Goal: Communication & Community: Participate in discussion

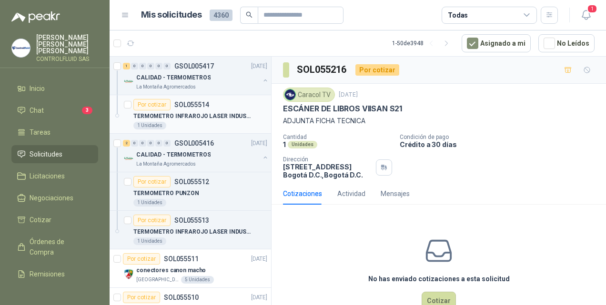
scroll to position [3, 0]
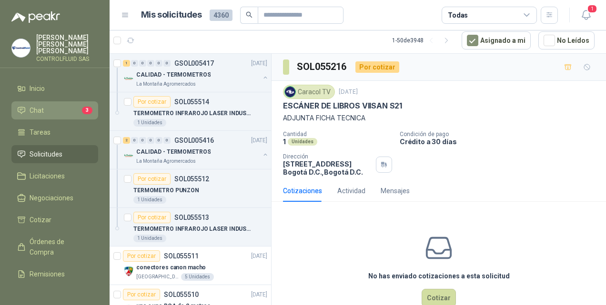
click at [51, 105] on li "Chat 3" at bounding box center [54, 110] width 75 height 10
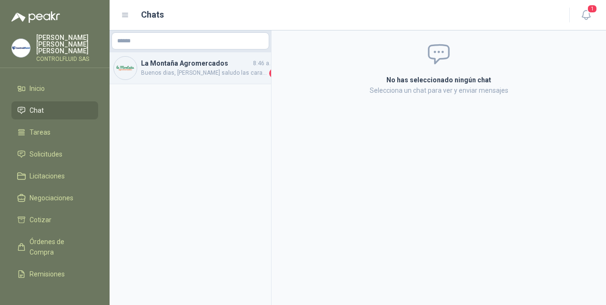
click at [219, 76] on span "Buenos dias, [PERSON_NAME] saludo las caracteristicas son: Termómetro de [GEOGR…" at bounding box center [204, 74] width 126 height 10
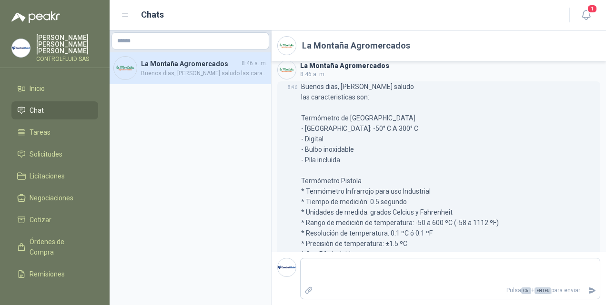
scroll to position [129, 0]
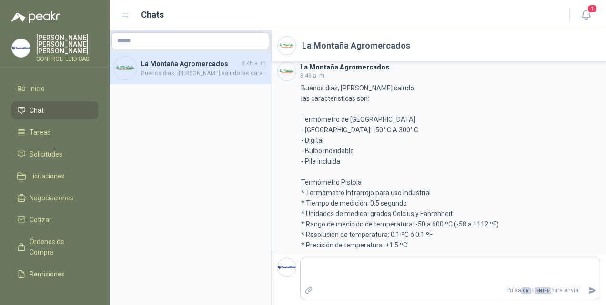
click at [29, 105] on li "Chat" at bounding box center [54, 110] width 75 height 10
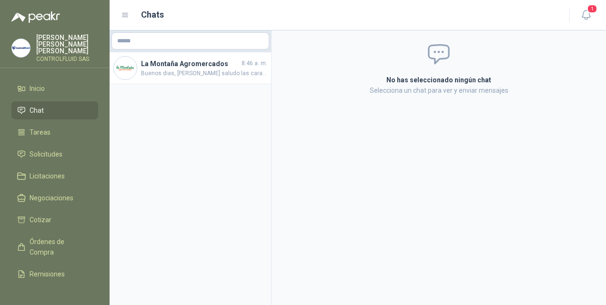
click at [29, 105] on li "Chat" at bounding box center [54, 110] width 75 height 10
click at [49, 149] on span "Solicitudes" at bounding box center [46, 154] width 33 height 10
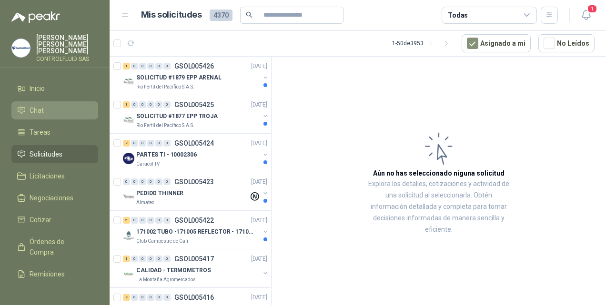
click at [34, 105] on span "Chat" at bounding box center [37, 110] width 14 height 10
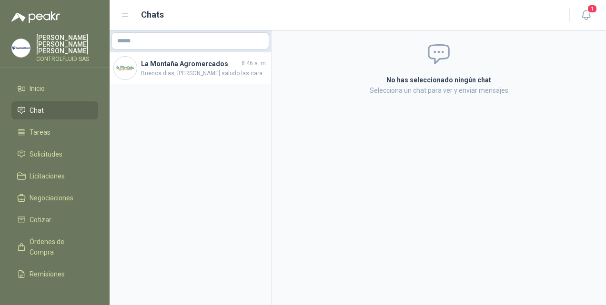
drag, startPoint x: 34, startPoint y: 103, endPoint x: 228, endPoint y: 259, distance: 249.3
click at [228, 259] on aside "La Montaña Agromercados 8:46 a. m. Buenos dias, Cordial saludo las caracteristi…" at bounding box center [191, 167] width 162 height 275
click at [219, 212] on aside "La Montaña Agromercados 8:46 a. m. Buenos dias, Cordial saludo las caracteristi…" at bounding box center [191, 167] width 162 height 275
